Goal: Transaction & Acquisition: Purchase product/service

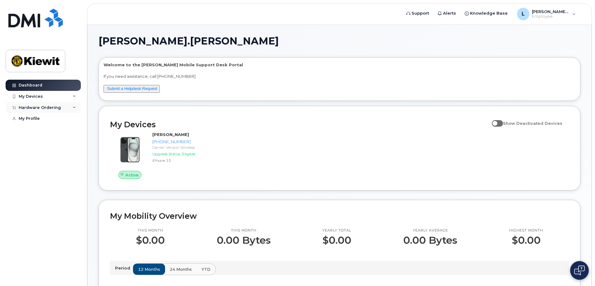
click at [40, 108] on div "Hardware Ordering" at bounding box center [40, 107] width 42 height 5
click at [33, 131] on div "New Order" at bounding box center [33, 131] width 24 height 6
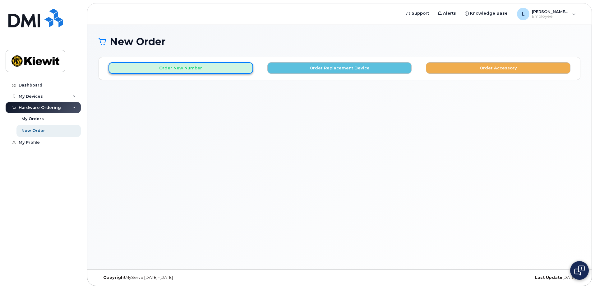
click at [223, 69] on button "Order New Number" at bounding box center [181, 68] width 145 height 12
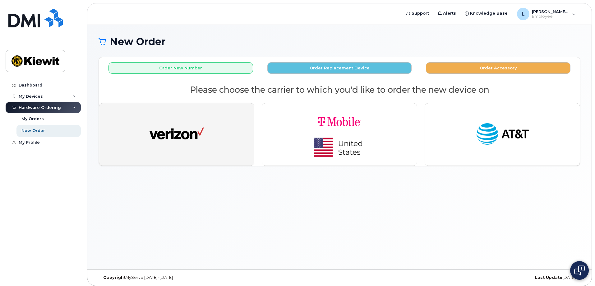
click at [184, 124] on img "button" at bounding box center [177, 134] width 54 height 28
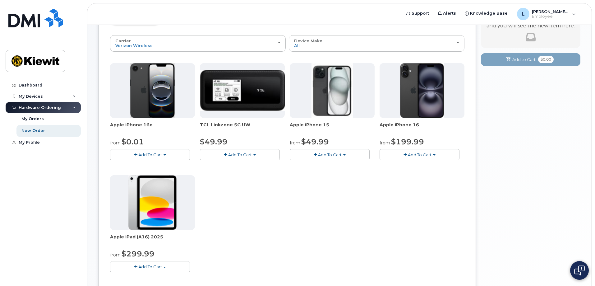
scroll to position [62, 0]
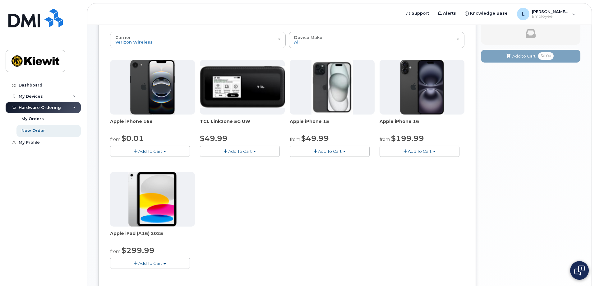
click at [328, 151] on span "Add To Cart" at bounding box center [330, 151] width 24 height 5
click at [312, 160] on link "$49.99 - 2 Year Activation (128GB)" at bounding box center [332, 163] width 83 height 8
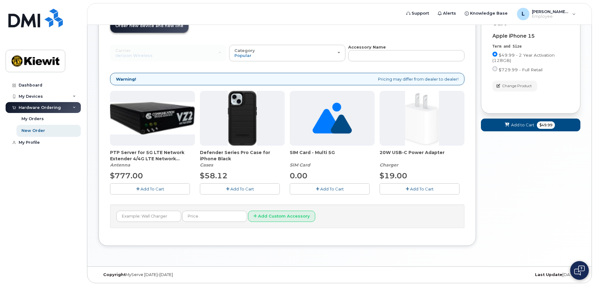
scroll to position [50, 0]
click at [423, 190] on span "Add To Cart" at bounding box center [422, 188] width 24 height 5
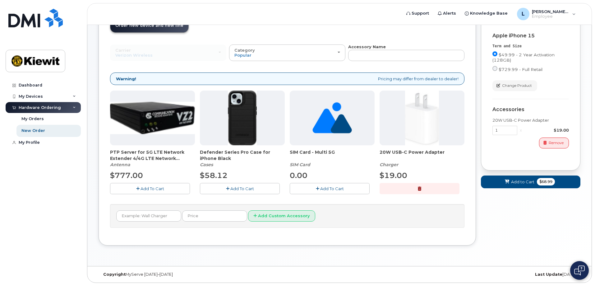
click at [321, 188] on span "Add To Cart" at bounding box center [332, 188] width 24 height 5
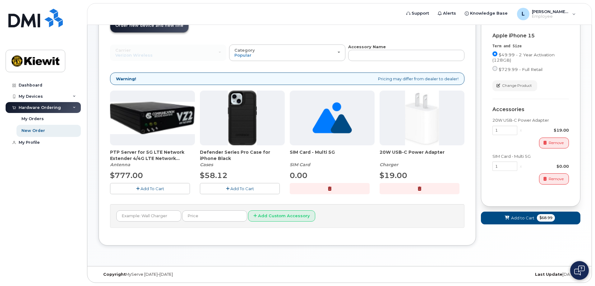
click at [225, 187] on button "Add To Cart" at bounding box center [240, 188] width 80 height 11
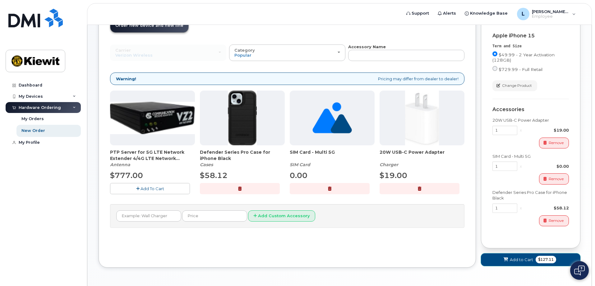
click at [529, 259] on span "Add to Cart" at bounding box center [521, 260] width 23 height 6
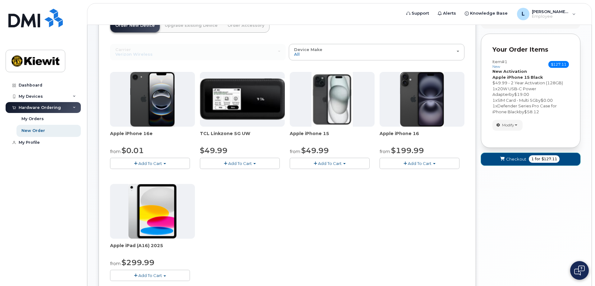
click at [521, 163] on button "Checkout 1 for $127.11" at bounding box center [531, 159] width 100 height 13
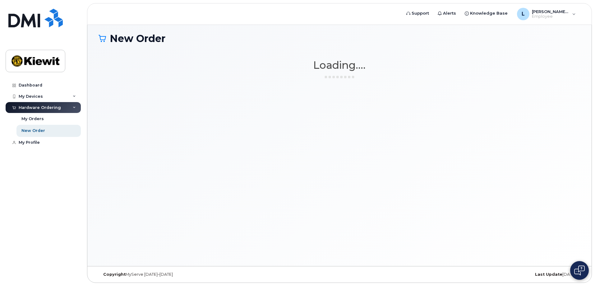
scroll to position [3, 0]
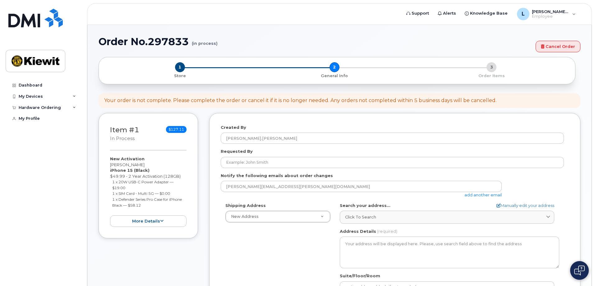
select select
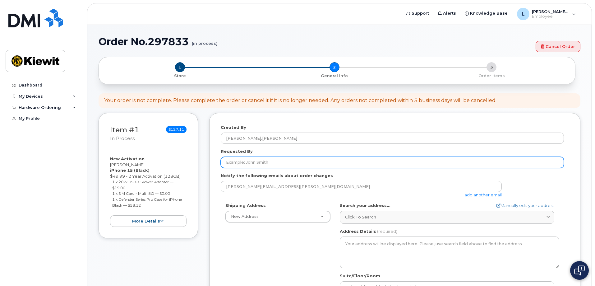
click at [271, 160] on input "Requested By" at bounding box center [392, 162] width 343 height 11
type input "[PERSON_NAME]"
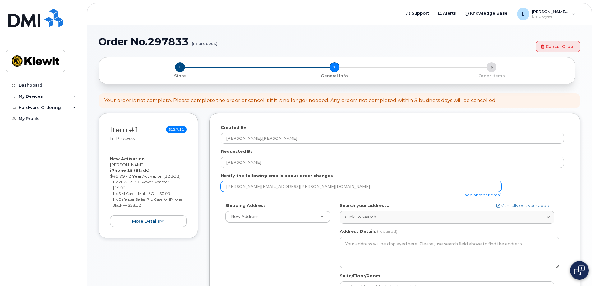
type input "Loren.Canady@kiewit.com"
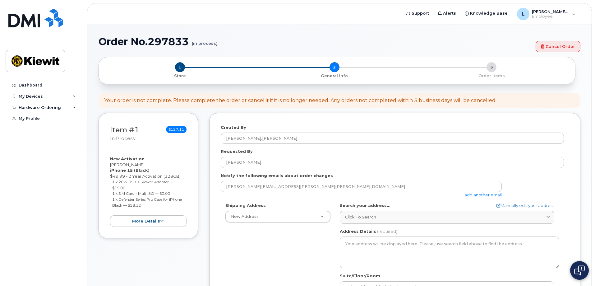
type input "4949 Eastgate Mall"
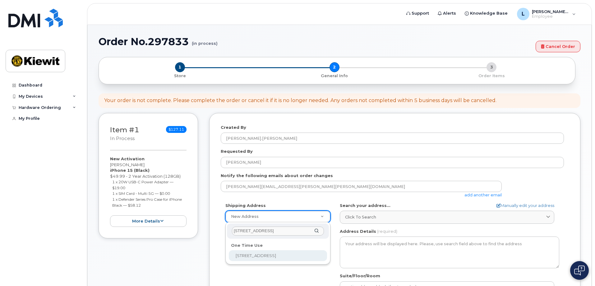
select select "4949 Eastgate Mall"
type textarea "4949 Eastgate Mall SAN DIEGO CA 92121-2820 UNITED STATES"
type input "[PERSON_NAME]"
type input "7072670770"
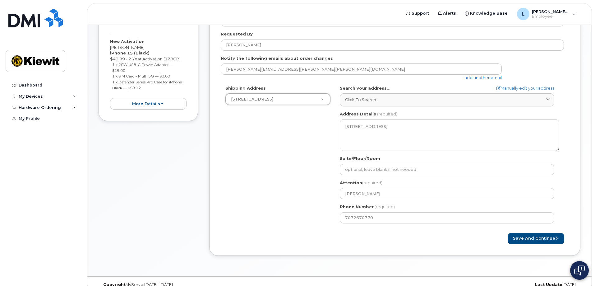
scroll to position [124, 0]
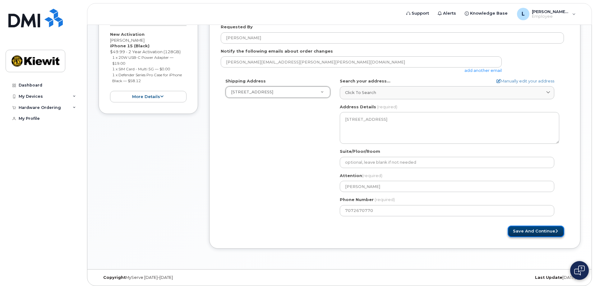
click at [530, 230] on button "Save and Continue" at bounding box center [536, 231] width 57 height 12
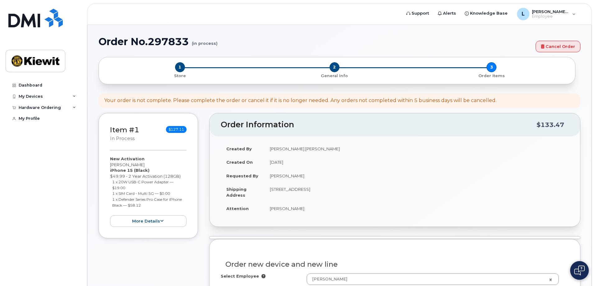
select select
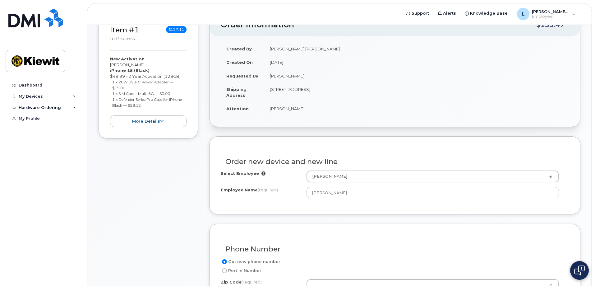
scroll to position [124, 0]
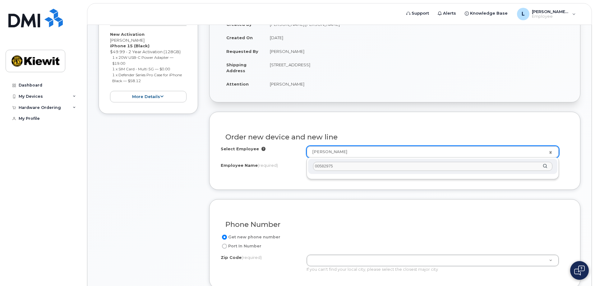
drag, startPoint x: 319, startPoint y: 165, endPoint x: 315, endPoint y: 165, distance: 4.8
click at [315, 165] on input "00582975" at bounding box center [432, 166] width 239 height 9
drag, startPoint x: 336, startPoint y: 165, endPoint x: 277, endPoint y: 165, distance: 59.4
click at [278, 165] on body "Support Alerts Knowledge Base [PERSON_NAME].[PERSON_NAME] Employee English Fran…" at bounding box center [297, 231] width 595 height 710
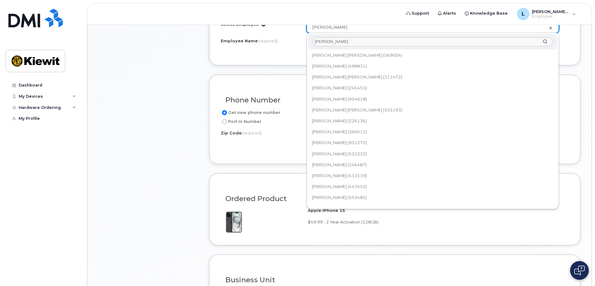
scroll to position [721, 0]
drag, startPoint x: 331, startPoint y: 42, endPoint x: 299, endPoint y: 44, distance: 31.5
click at [301, 44] on body "Support Alerts Knowledge Base [PERSON_NAME].[PERSON_NAME] Employee English Fran…" at bounding box center [297, 106] width 595 height 710
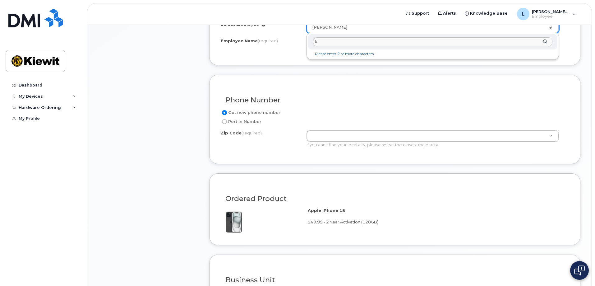
scroll to position [0, 0]
type input "burns"
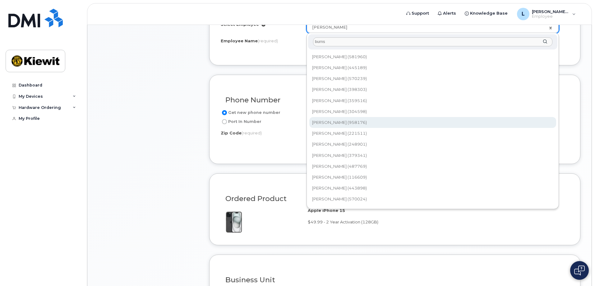
scroll to position [907, 0]
